Goal: Task Accomplishment & Management: Complete application form

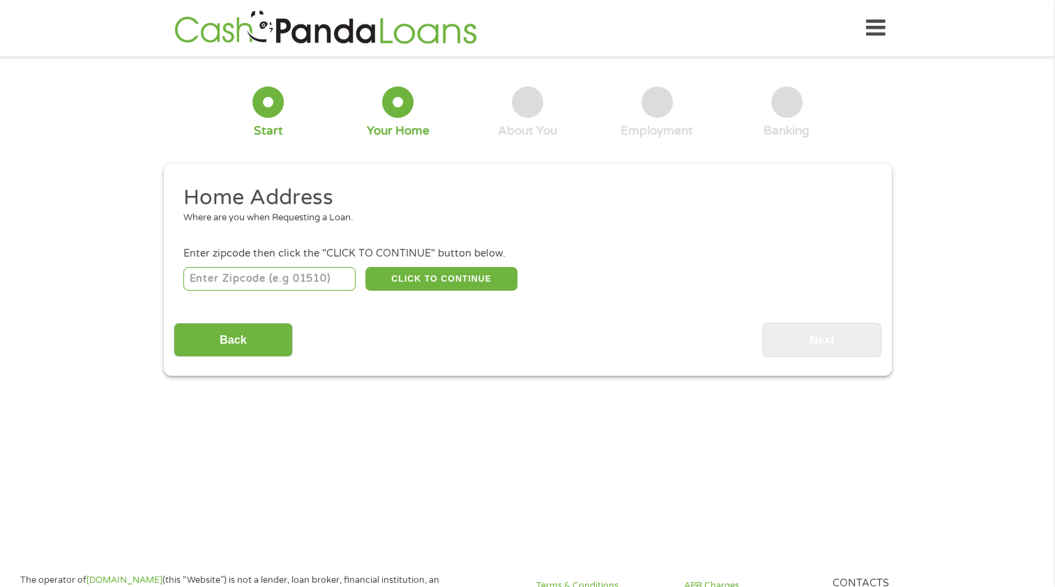
click at [301, 280] on input "number" at bounding box center [269, 279] width 172 height 24
type input "95358"
select select "California"
click at [472, 282] on button "CLICK TO CONTINUE" at bounding box center [441, 279] width 152 height 24
type input "95358"
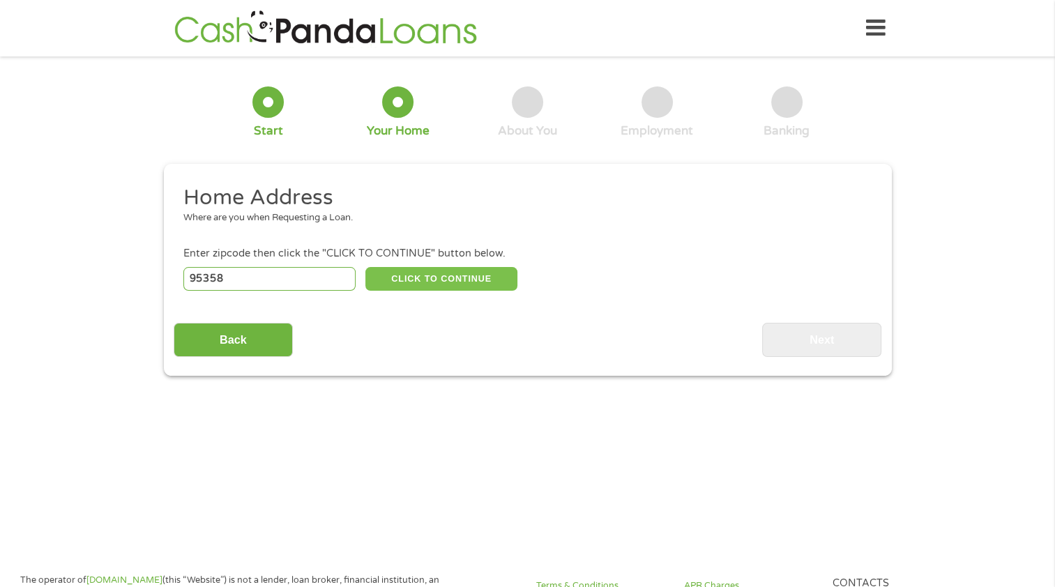
type input "Modesto"
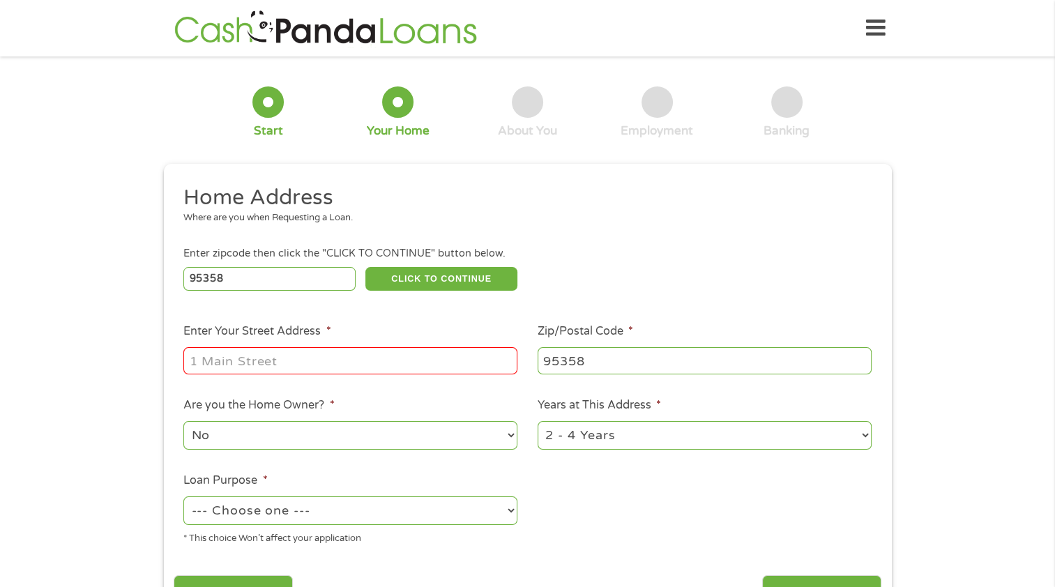
click at [340, 363] on input "Enter Your Street Address *" at bounding box center [350, 360] width 334 height 27
type input "1732 Chesapeake Avenue, Modesto, CA, USA"
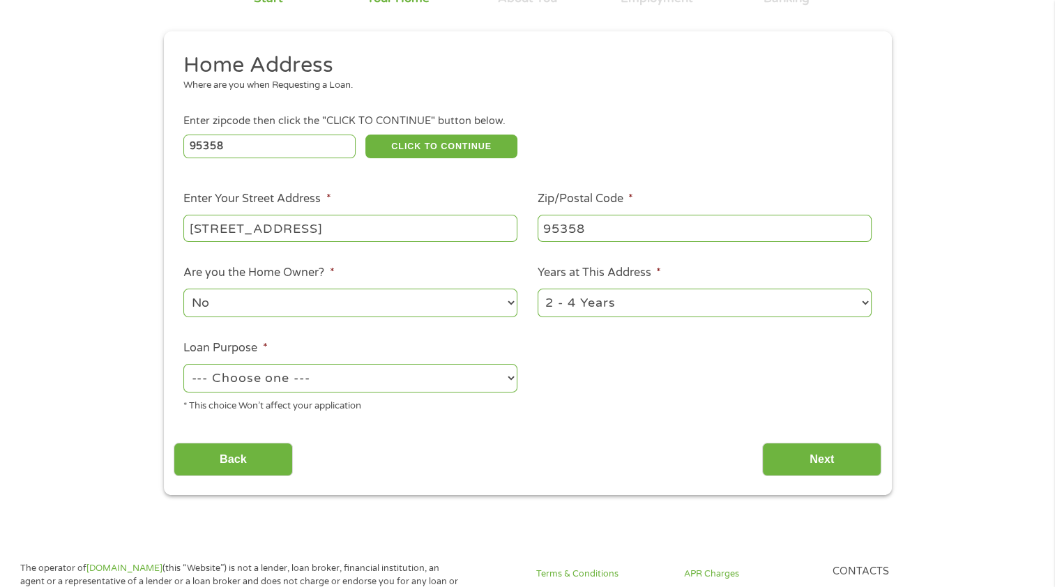
scroll to position [139, 0]
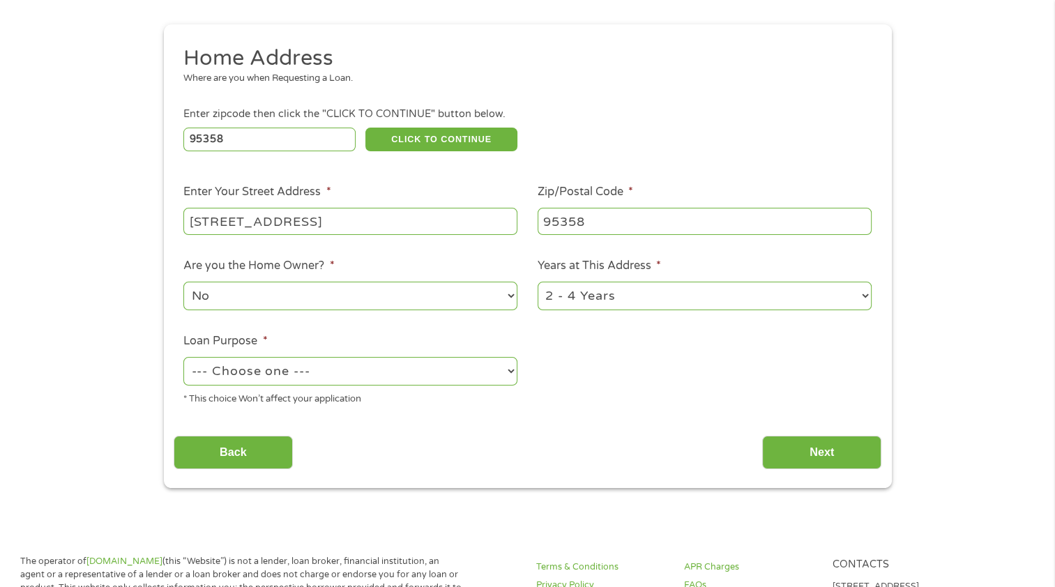
click at [605, 301] on select "1 Year or less 1 - 2 Years 2 - 4 Years Over 4 Years" at bounding box center [705, 296] width 334 height 29
select select "60months"
click at [538, 283] on select "1 Year or less 1 - 2 Years 2 - 4 Years Over 4 Years" at bounding box center [705, 296] width 334 height 29
click at [345, 375] on select "--- Choose one --- Pay Bills Debt Consolidation Home Improvement Major Purchase…" at bounding box center [350, 371] width 334 height 29
select select "other"
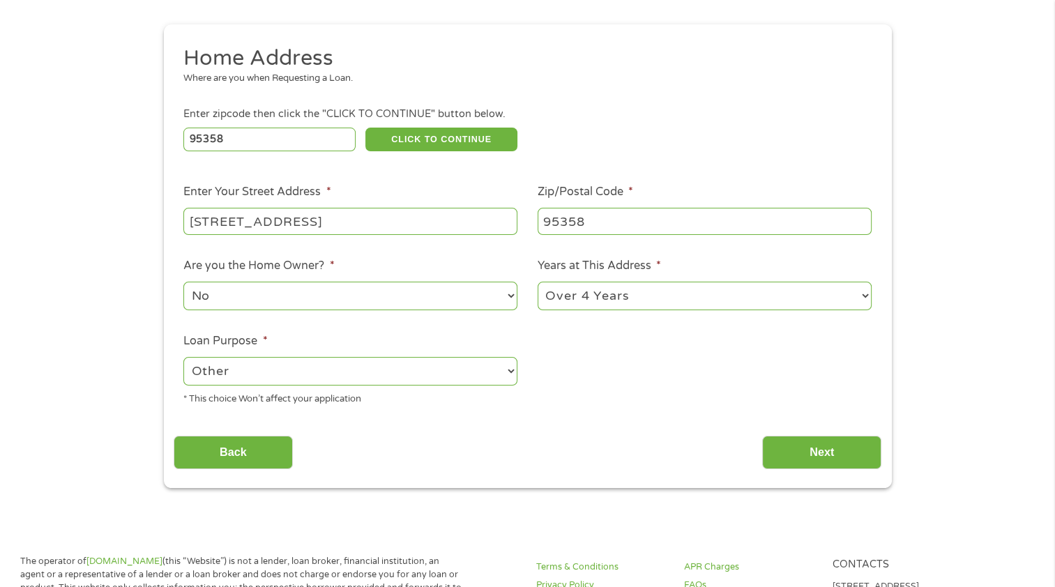
click at [183, 359] on select "--- Choose one --- Pay Bills Debt Consolidation Home Improvement Major Purchase…" at bounding box center [350, 371] width 334 height 29
click at [824, 462] on input "Next" at bounding box center [821, 453] width 119 height 34
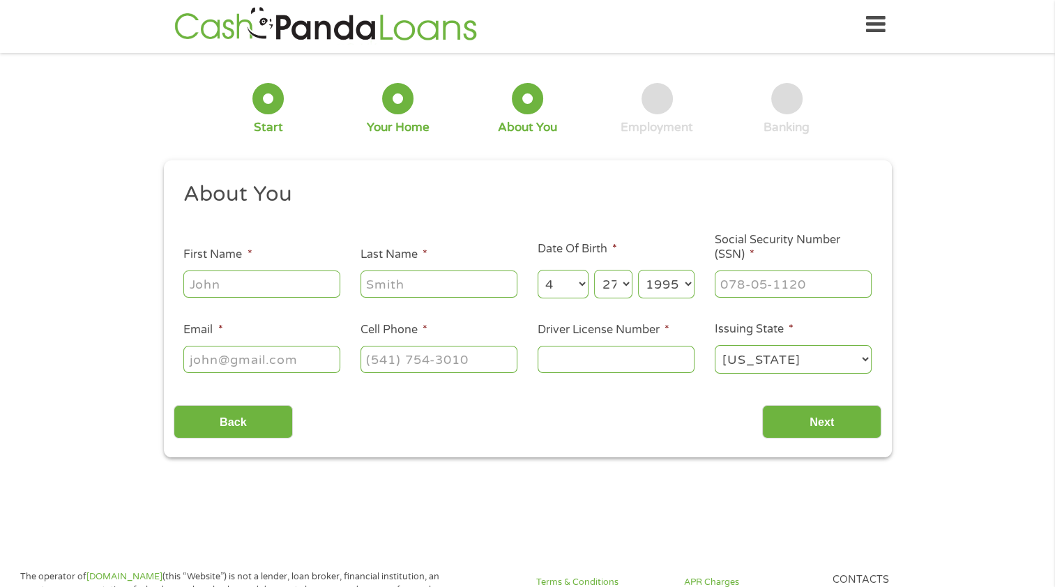
scroll to position [0, 0]
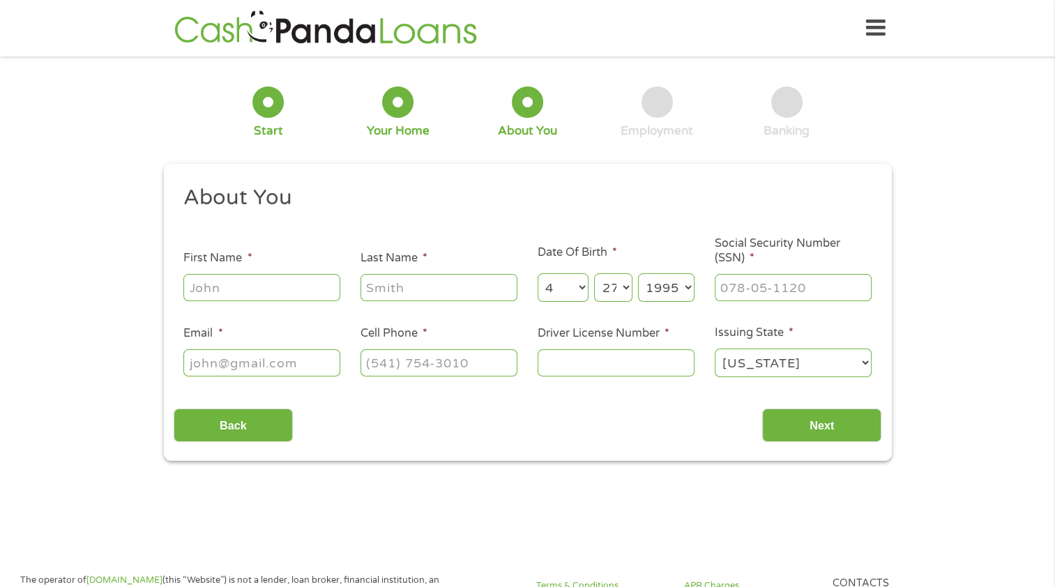
click at [266, 285] on input "First Name *" at bounding box center [261, 287] width 157 height 27
type input "Jorlanie"
type input "tevaseu"
type input "jorlanie.soto@yahoo.com"
click at [476, 372] on input "(___) ___-____" at bounding box center [439, 362] width 157 height 27
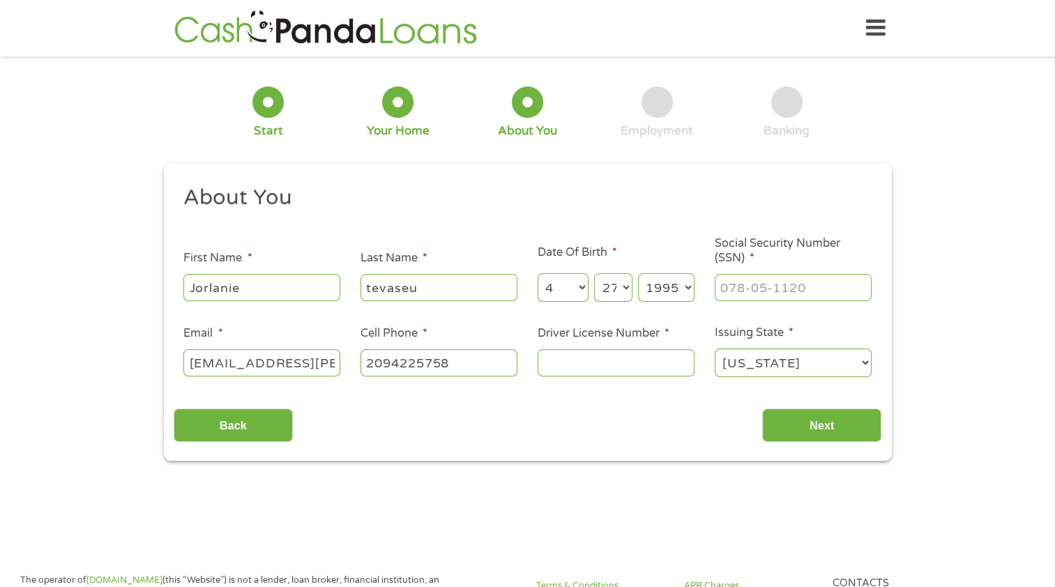
type input "(209) 422-5758"
click at [651, 371] on input "Driver License Number *" at bounding box center [616, 362] width 157 height 27
type input "E2874797"
click at [798, 370] on select "Alabama Alaska Arizona Arkansas California Colorado Connecticut Delaware Distri…" at bounding box center [793, 363] width 157 height 29
click at [715, 349] on select "Alabama Alaska Arizona Arkansas California Colorado Connecticut Delaware Distri…" at bounding box center [793, 363] width 157 height 29
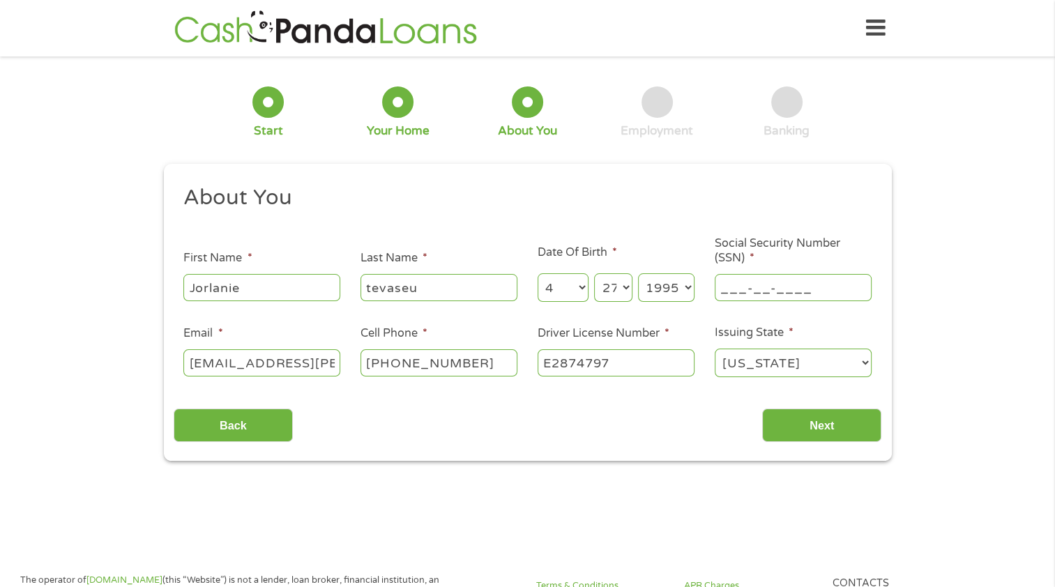
click at [779, 294] on input "___-__-____" at bounding box center [793, 287] width 157 height 27
type input "607-82-8537"
click at [789, 420] on input "Next" at bounding box center [821, 426] width 119 height 34
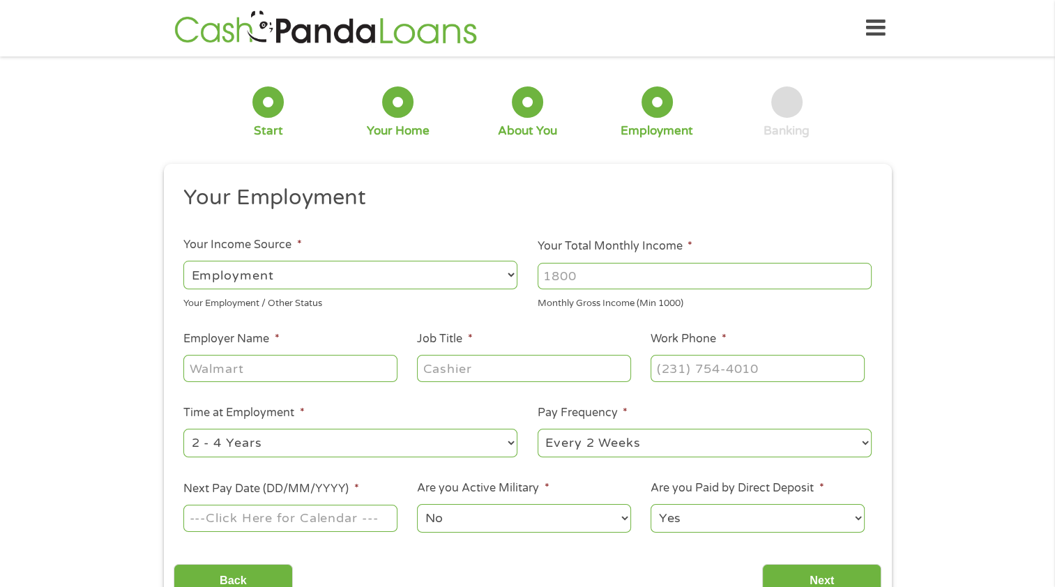
click at [457, 273] on select "--- Choose one --- Employment Self Employed Benefits" at bounding box center [350, 275] width 334 height 29
click at [183, 261] on select "--- Choose one --- Employment Self Employed Benefits" at bounding box center [350, 275] width 334 height 29
click at [681, 280] on input "Your Total Monthly Income *" at bounding box center [705, 276] width 334 height 27
type input "1300"
click at [211, 366] on input "Employer Name *" at bounding box center [289, 368] width 213 height 27
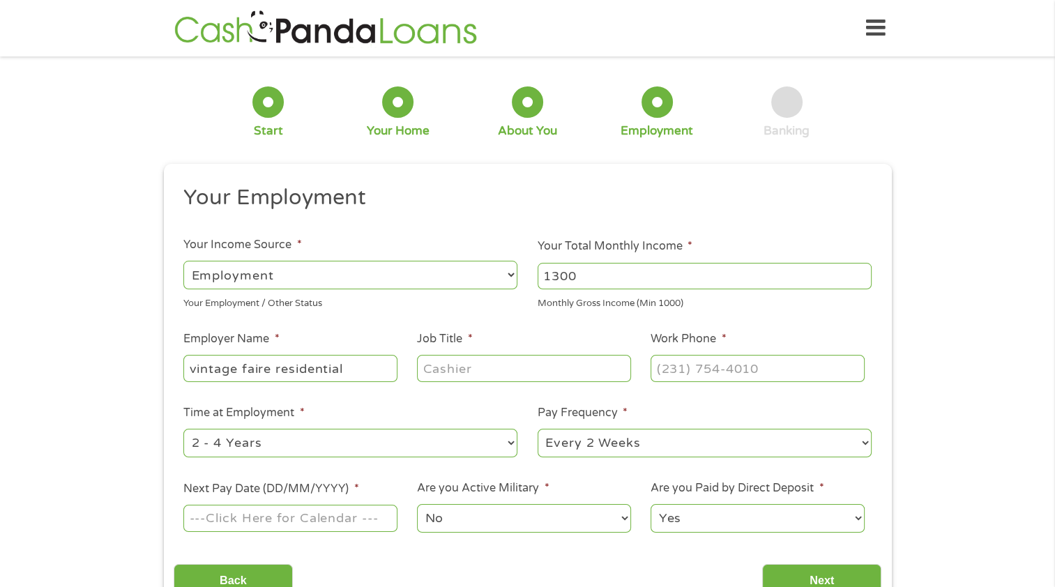
type input "vintage faire residential"
type input "Activity Director"
type input "(209) 342-0967"
click at [212, 442] on select "--- Choose one --- 1 Year or less 1 - 2 Years 2 - 4 Years Over 4 Years" at bounding box center [350, 443] width 334 height 29
select select "60months"
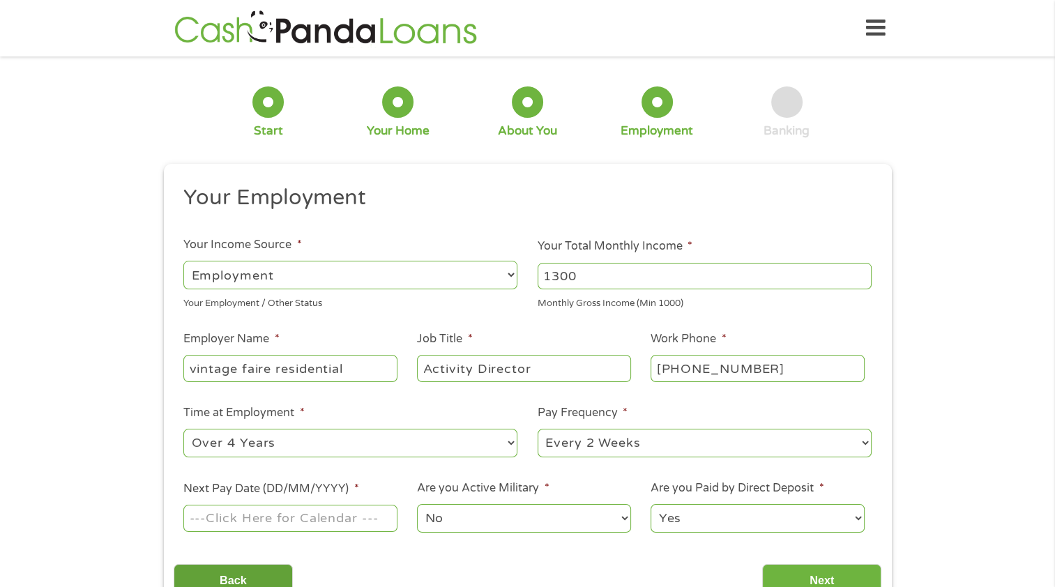
click at [183, 430] on select "--- Choose one --- 1 Year or less 1 - 2 Years 2 - 4 Years Over 4 Years" at bounding box center [350, 443] width 334 height 29
click at [583, 437] on select "--- Choose one --- Every 2 Weeks Every Week Monthly Semi-Monthly" at bounding box center [705, 443] width 334 height 29
select select "semimonthly"
click at [538, 430] on select "--- Choose one --- Every 2 Weeks Every Week Monthly Semi-Monthly" at bounding box center [705, 443] width 334 height 29
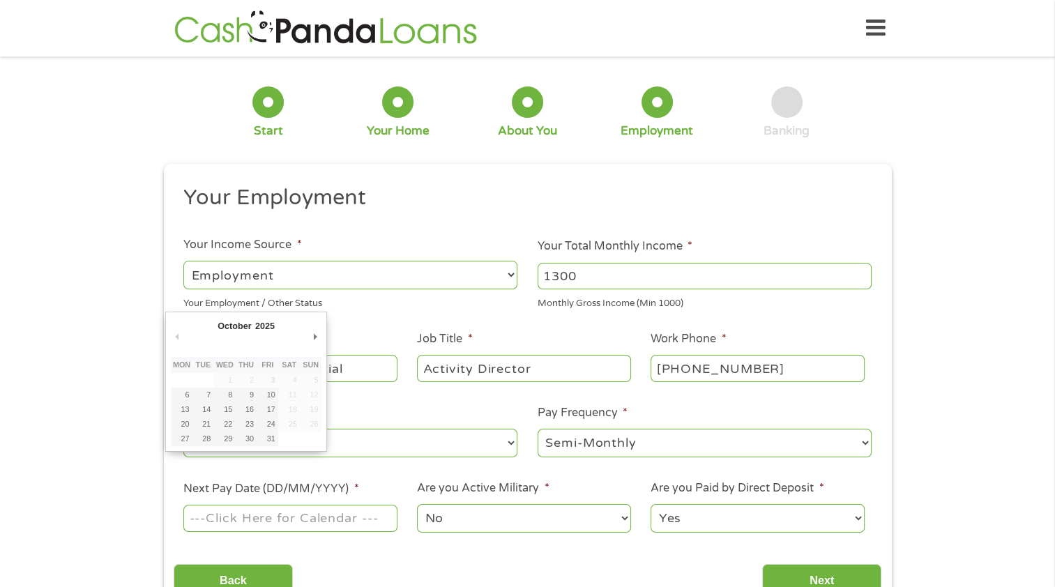
click at [286, 522] on input "Next Pay Date (DD/MM/YYYY) *" at bounding box center [289, 518] width 213 height 27
type input "10/10/2025"
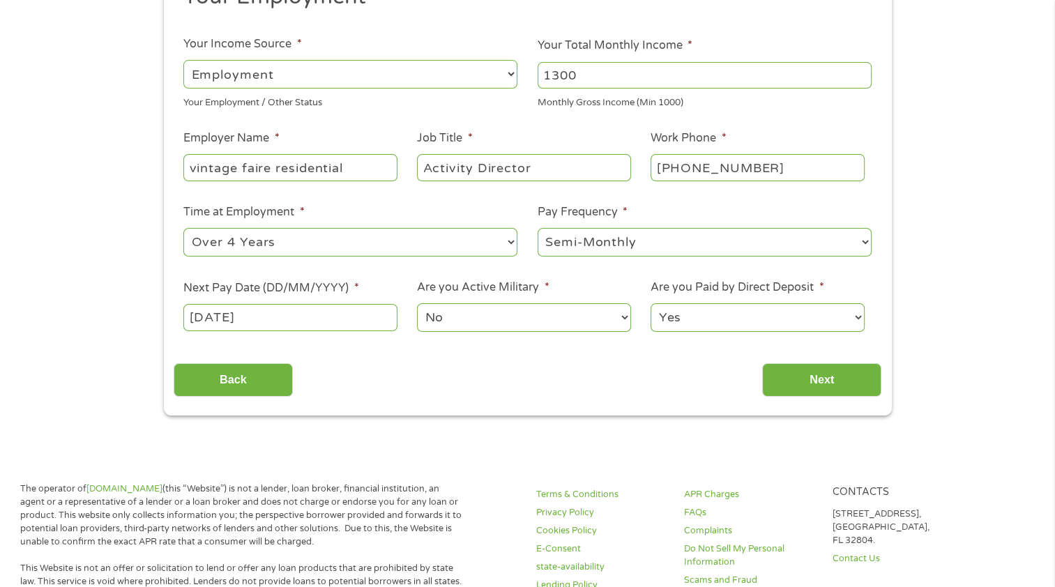
scroll to position [209, 0]
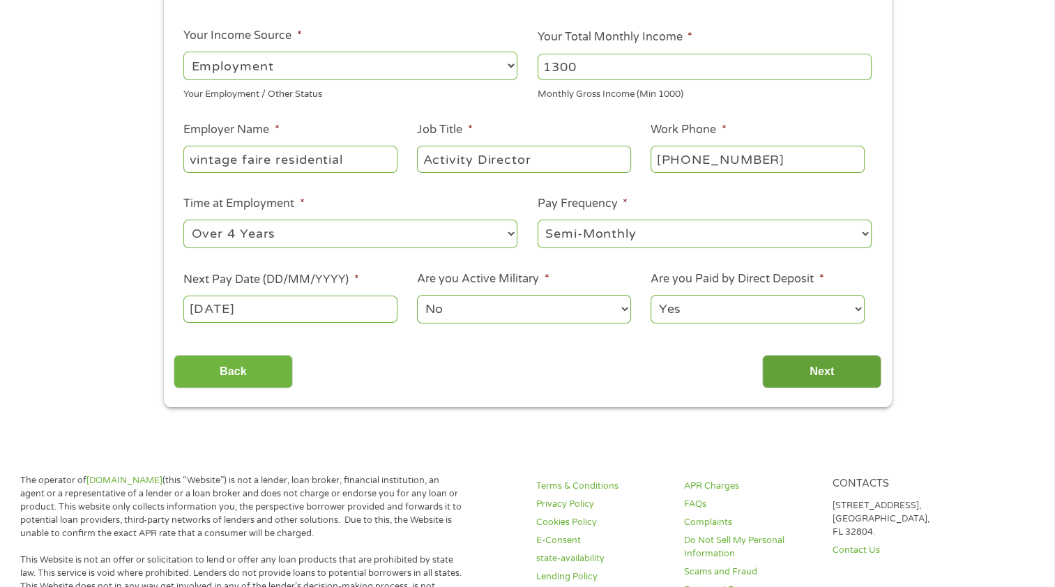
click at [804, 374] on input "Next" at bounding box center [821, 372] width 119 height 34
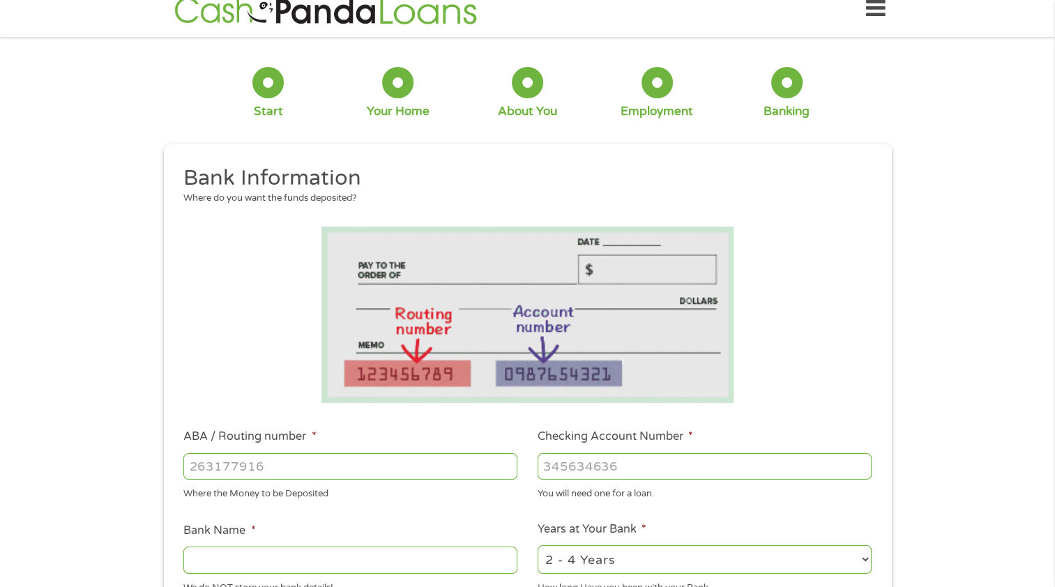
scroll to position [0, 0]
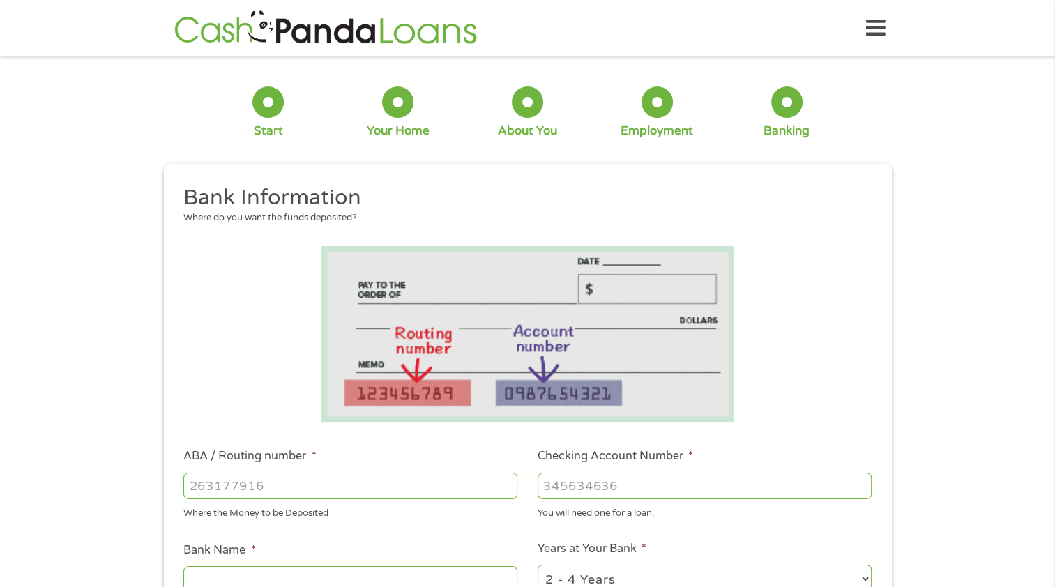
click at [871, 29] on icon at bounding box center [876, 28] width 20 height 34
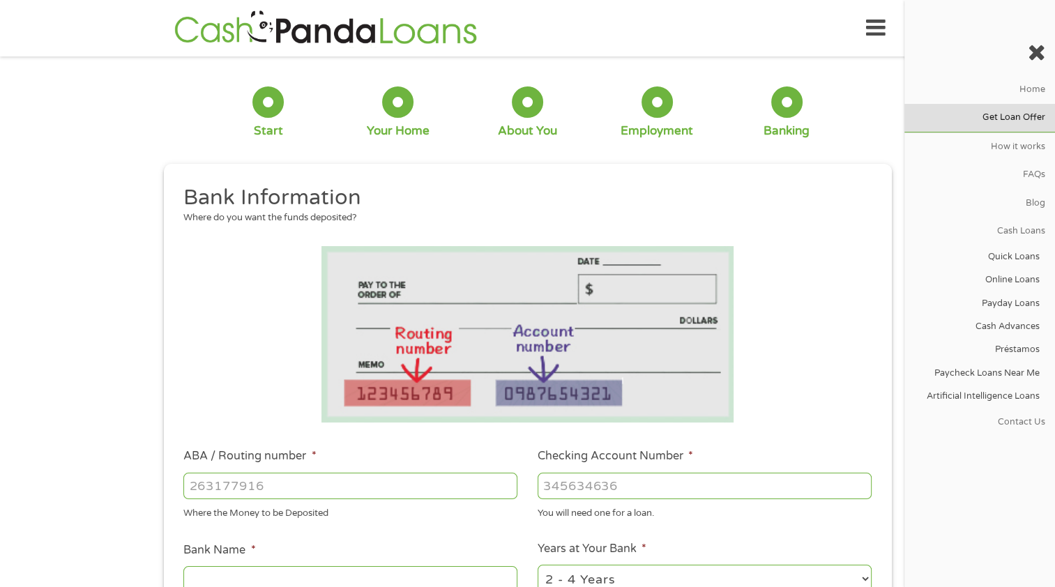
click at [1020, 121] on link "Get Loan Offer" at bounding box center [980, 118] width 151 height 28
